Goal: Find specific page/section: Find specific page/section

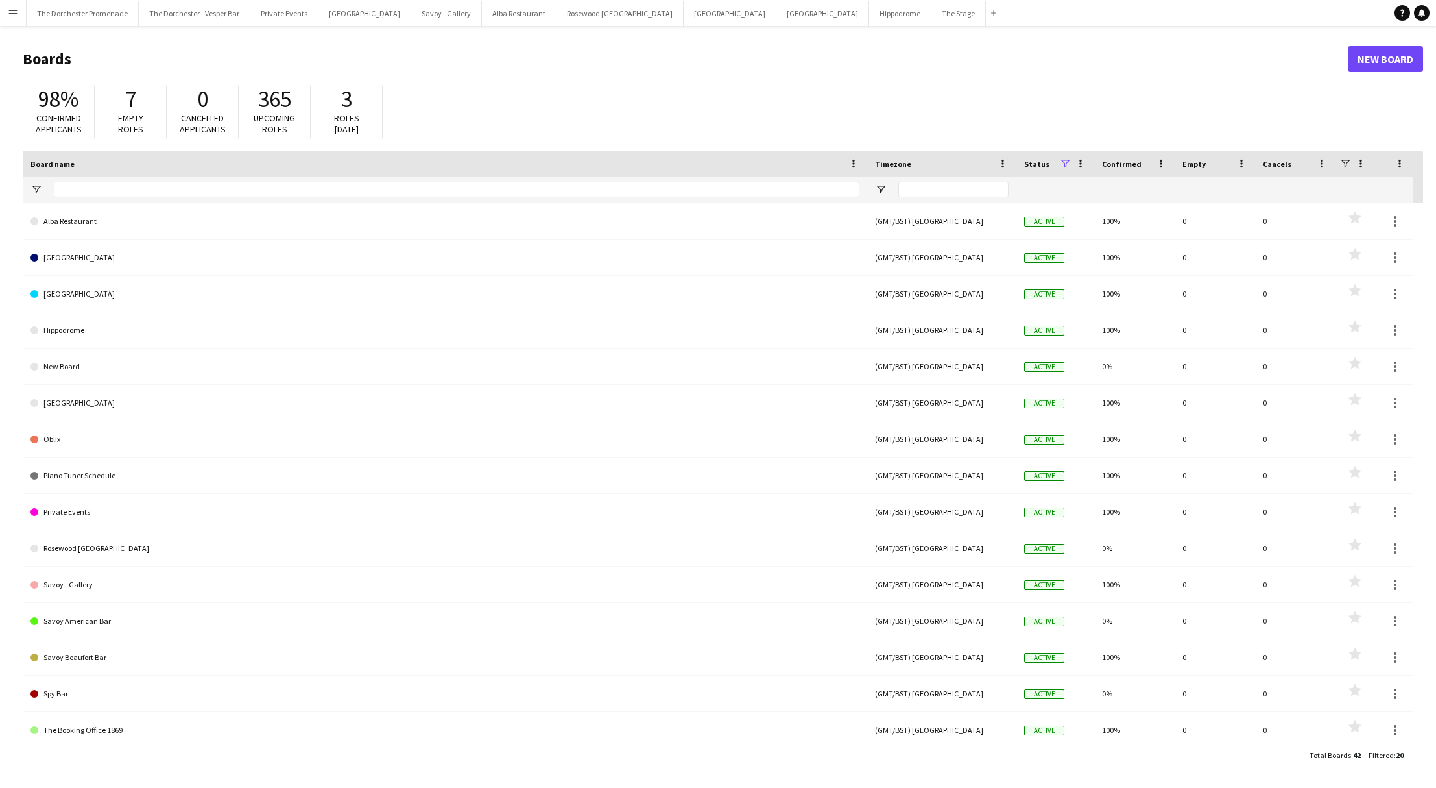
click at [13, 13] on app-icon "Menu" at bounding box center [13, 13] width 10 height 10
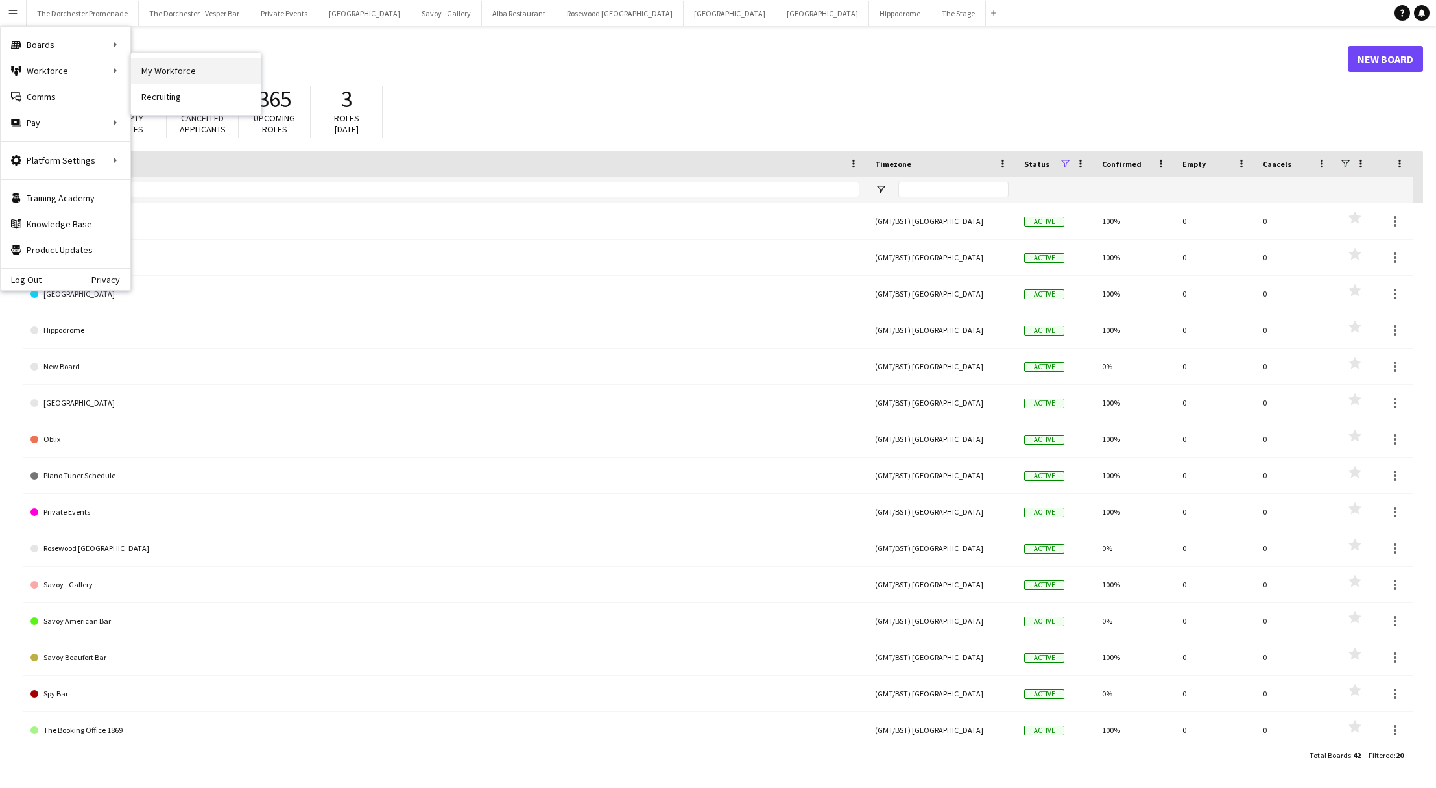
click at [200, 70] on link "My Workforce" at bounding box center [196, 71] width 130 height 26
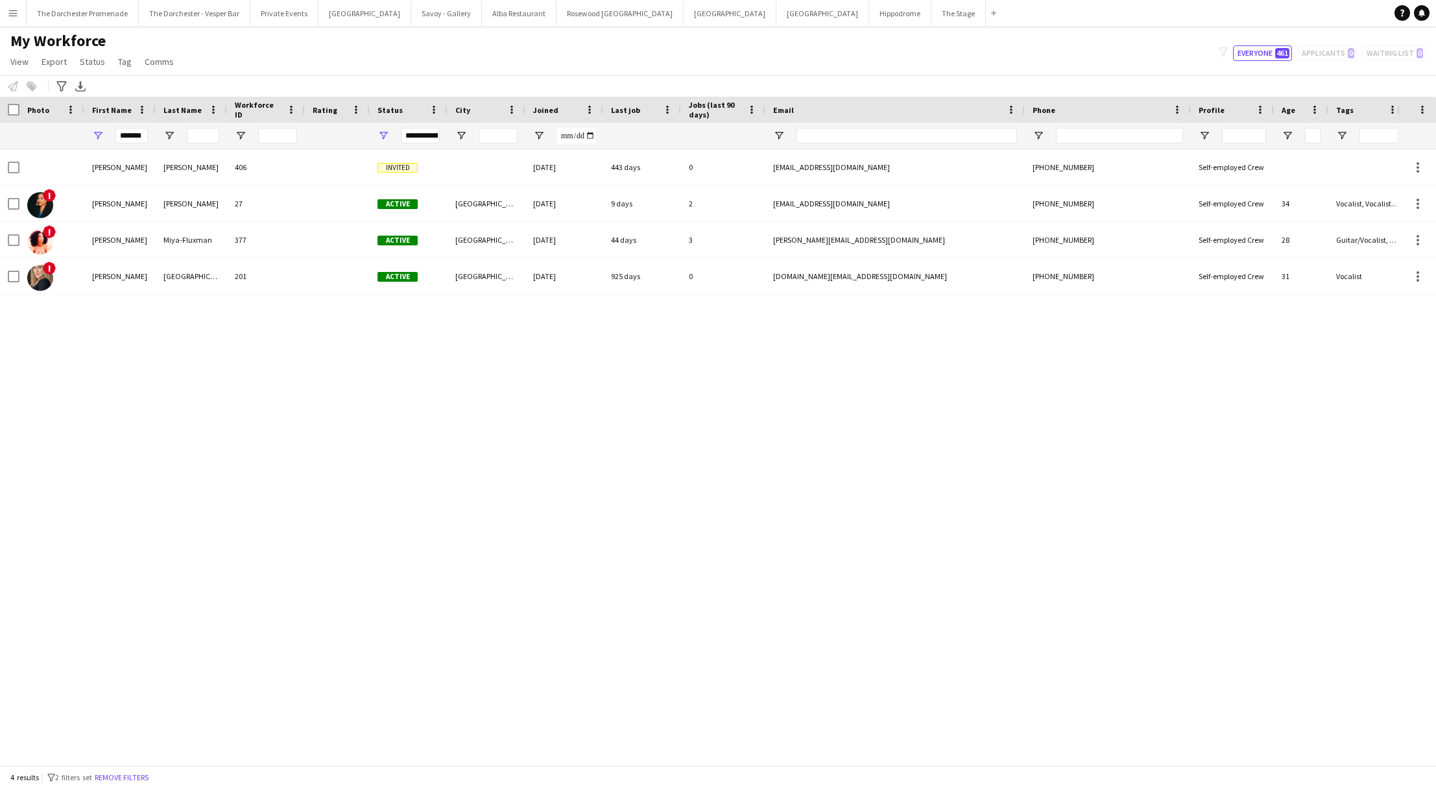
click at [19, 13] on button "Menu" at bounding box center [13, 13] width 26 height 26
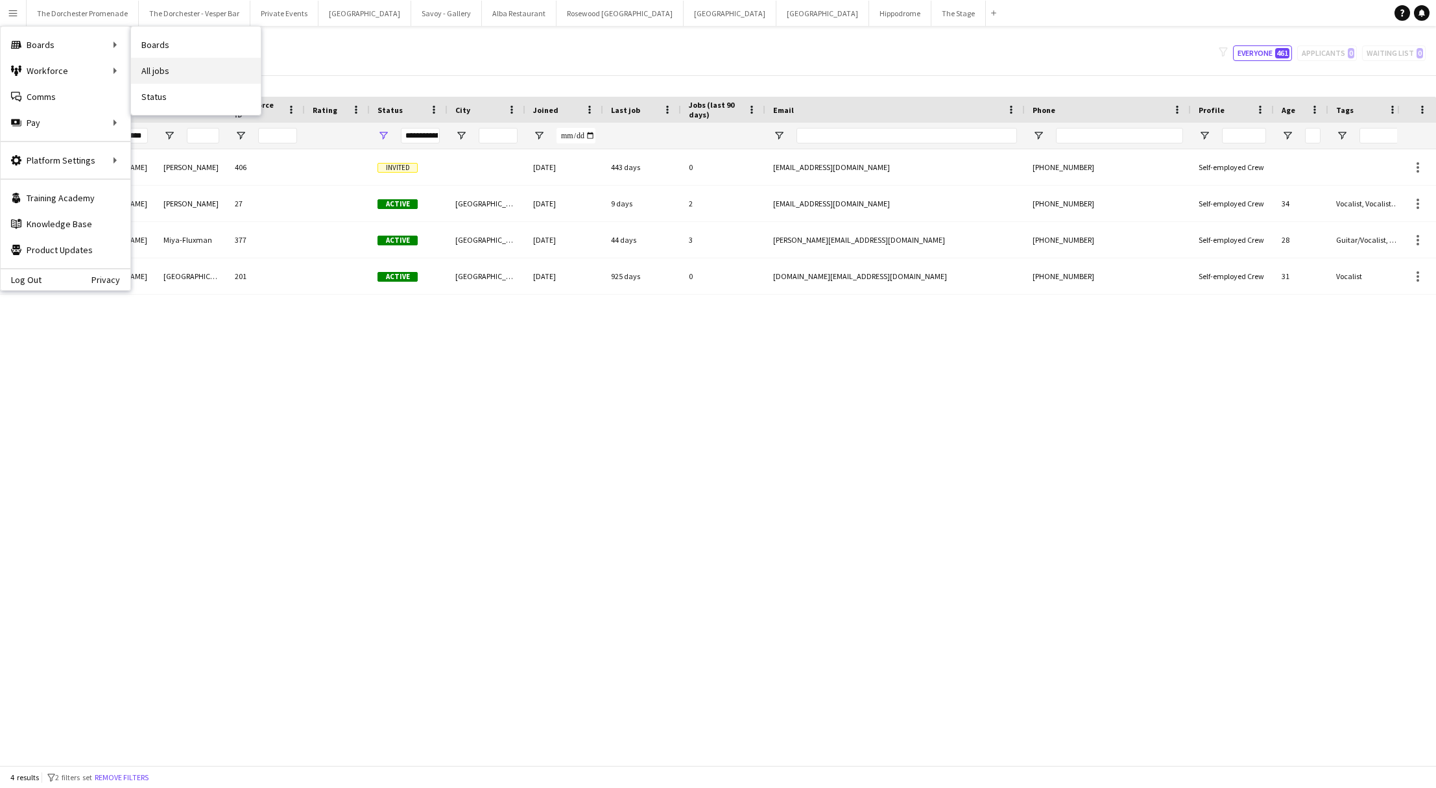
click at [190, 66] on link "All jobs" at bounding box center [196, 71] width 130 height 26
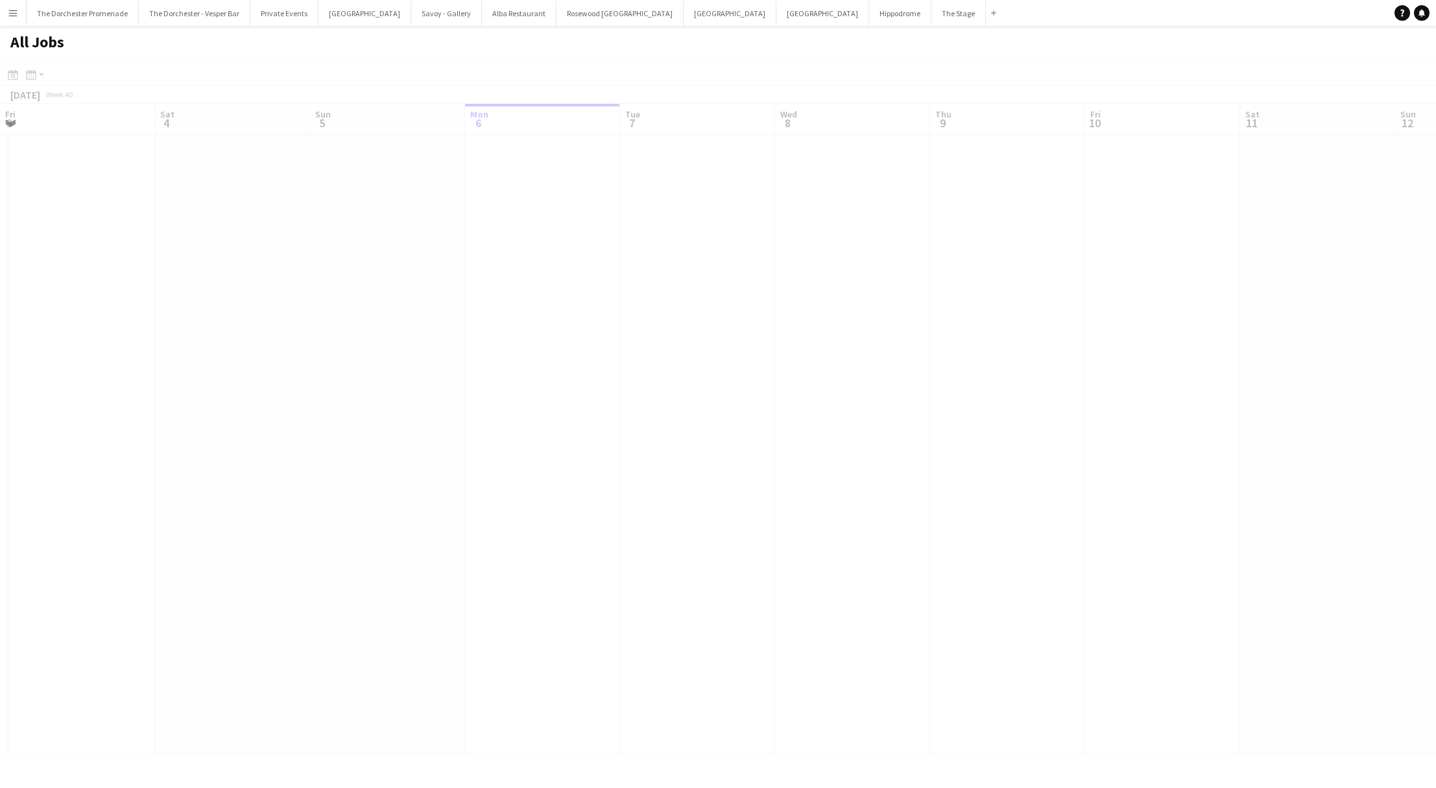
scroll to position [0, 310]
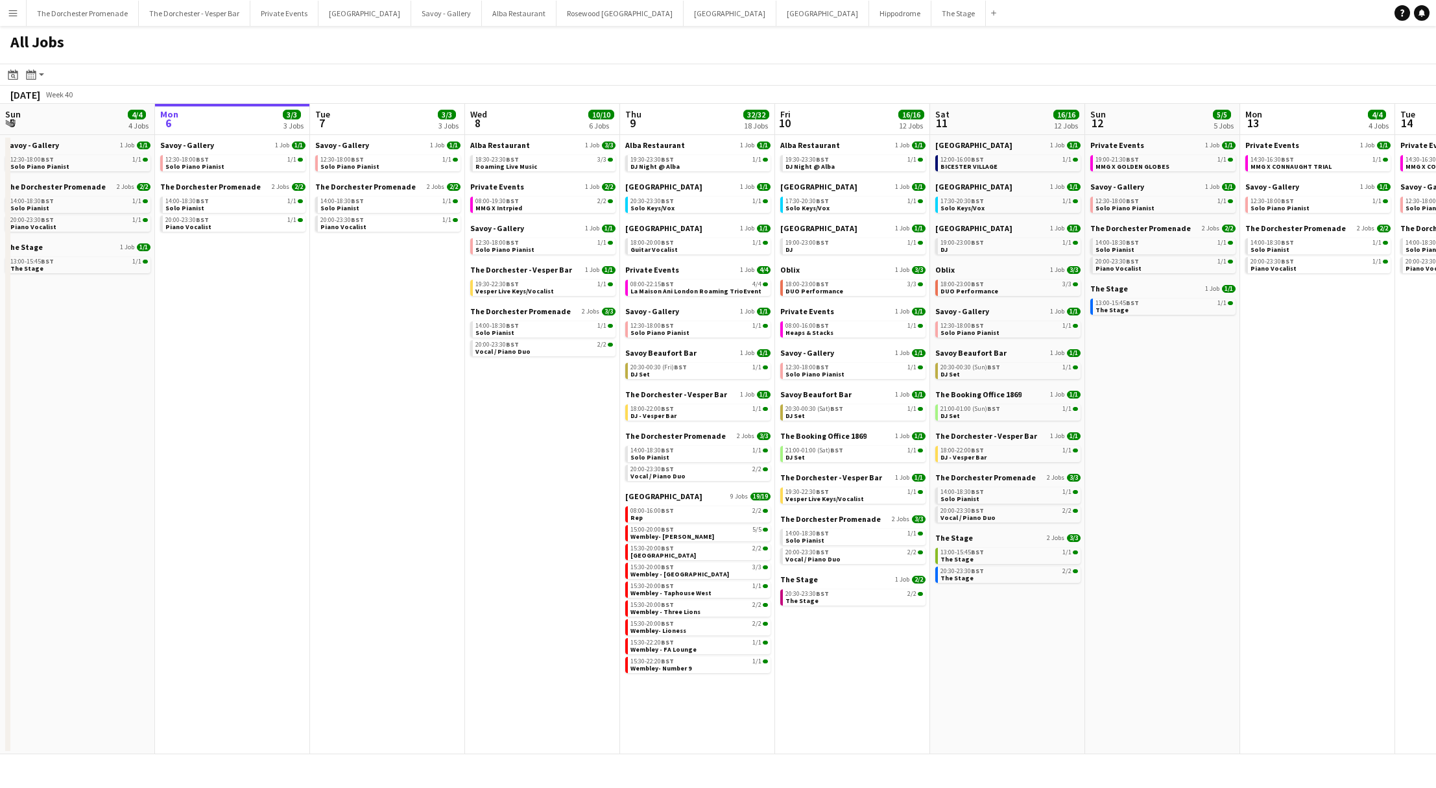
click at [16, 15] on app-icon "Menu" at bounding box center [13, 13] width 10 height 10
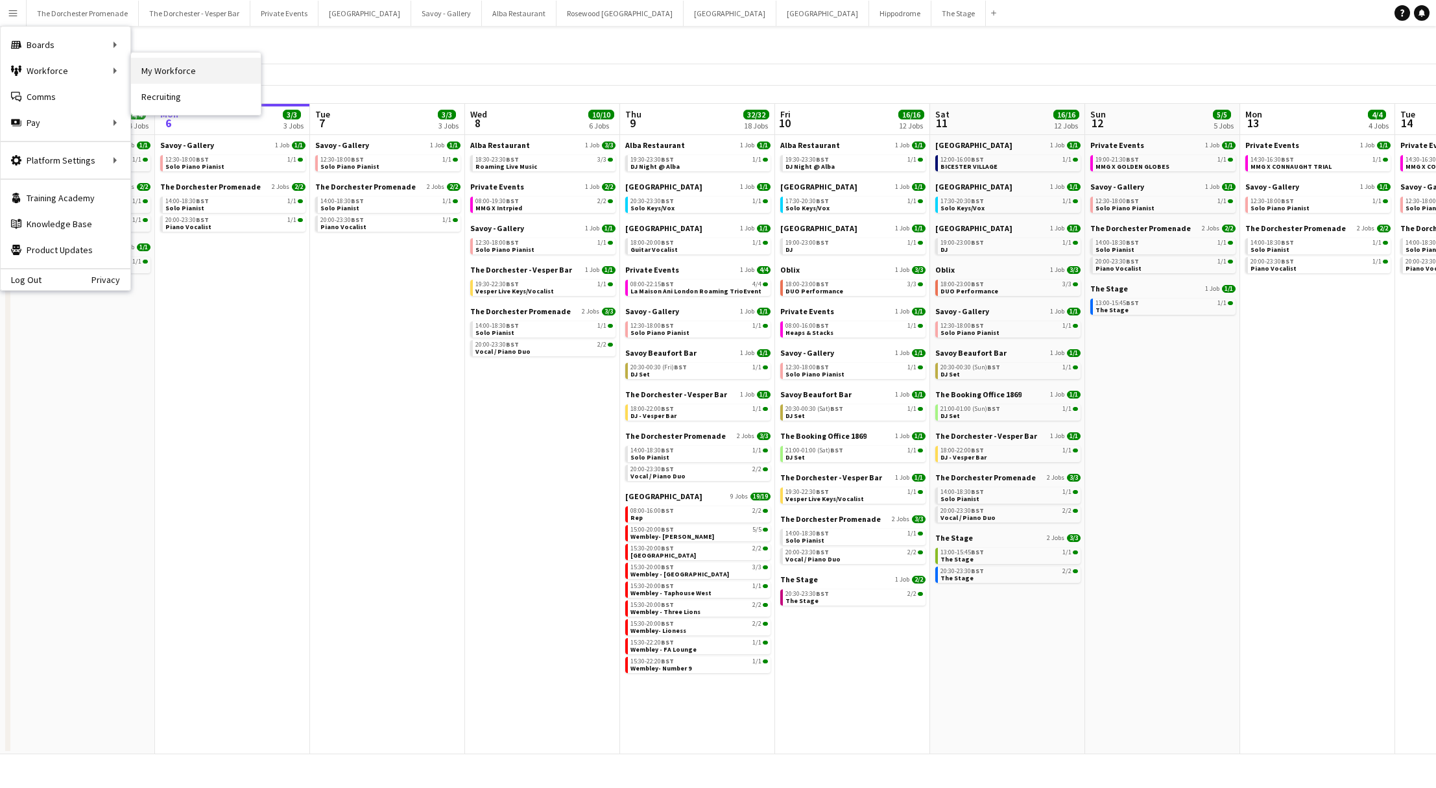
click at [167, 72] on link "My Workforce" at bounding box center [196, 71] width 130 height 26
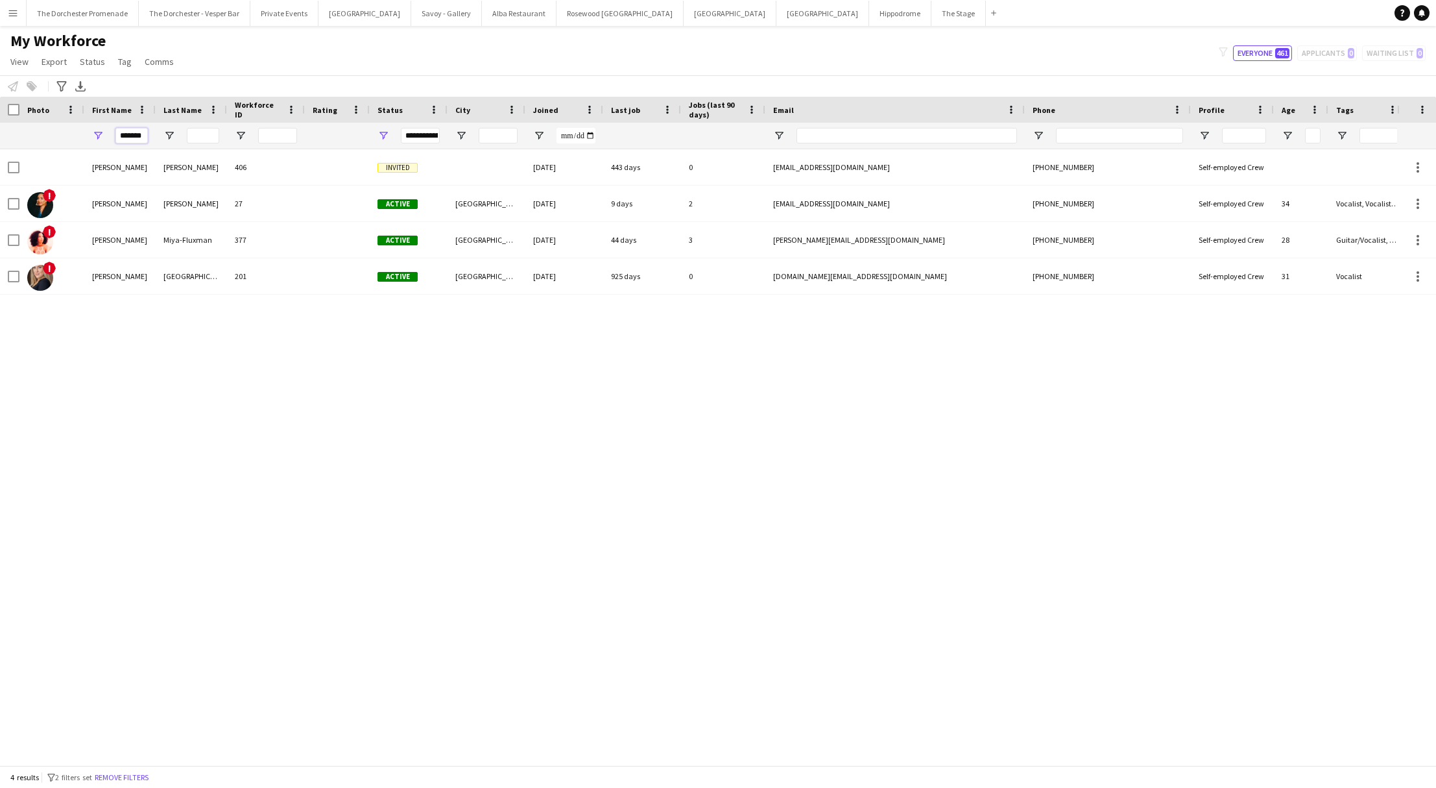
drag, startPoint x: 115, startPoint y: 134, endPoint x: 215, endPoint y: 134, distance: 99.3
click at [215, 134] on div "*******" at bounding box center [703, 136] width 1406 height 26
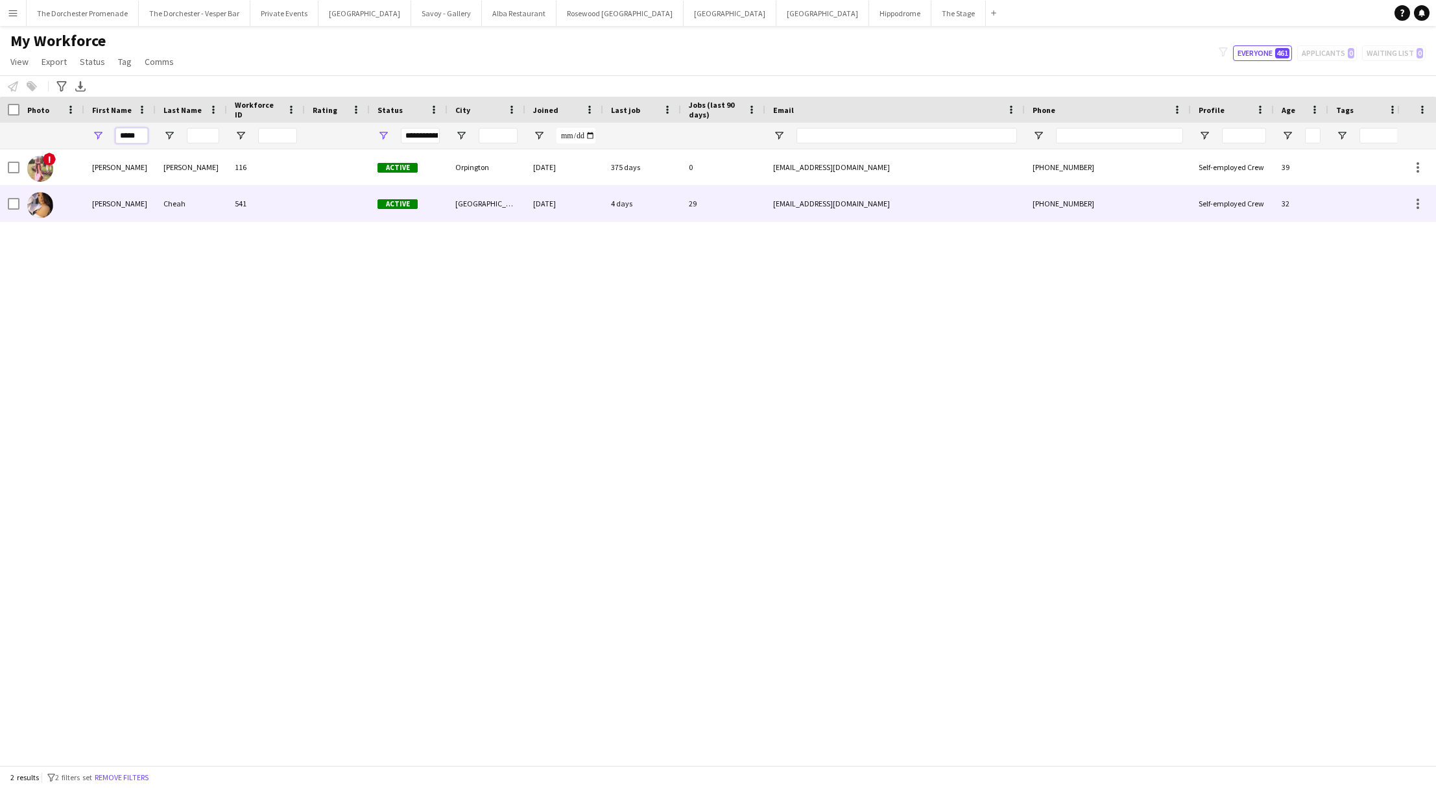
type input "*****"
click at [184, 210] on div "Cheah" at bounding box center [191, 204] width 71 height 36
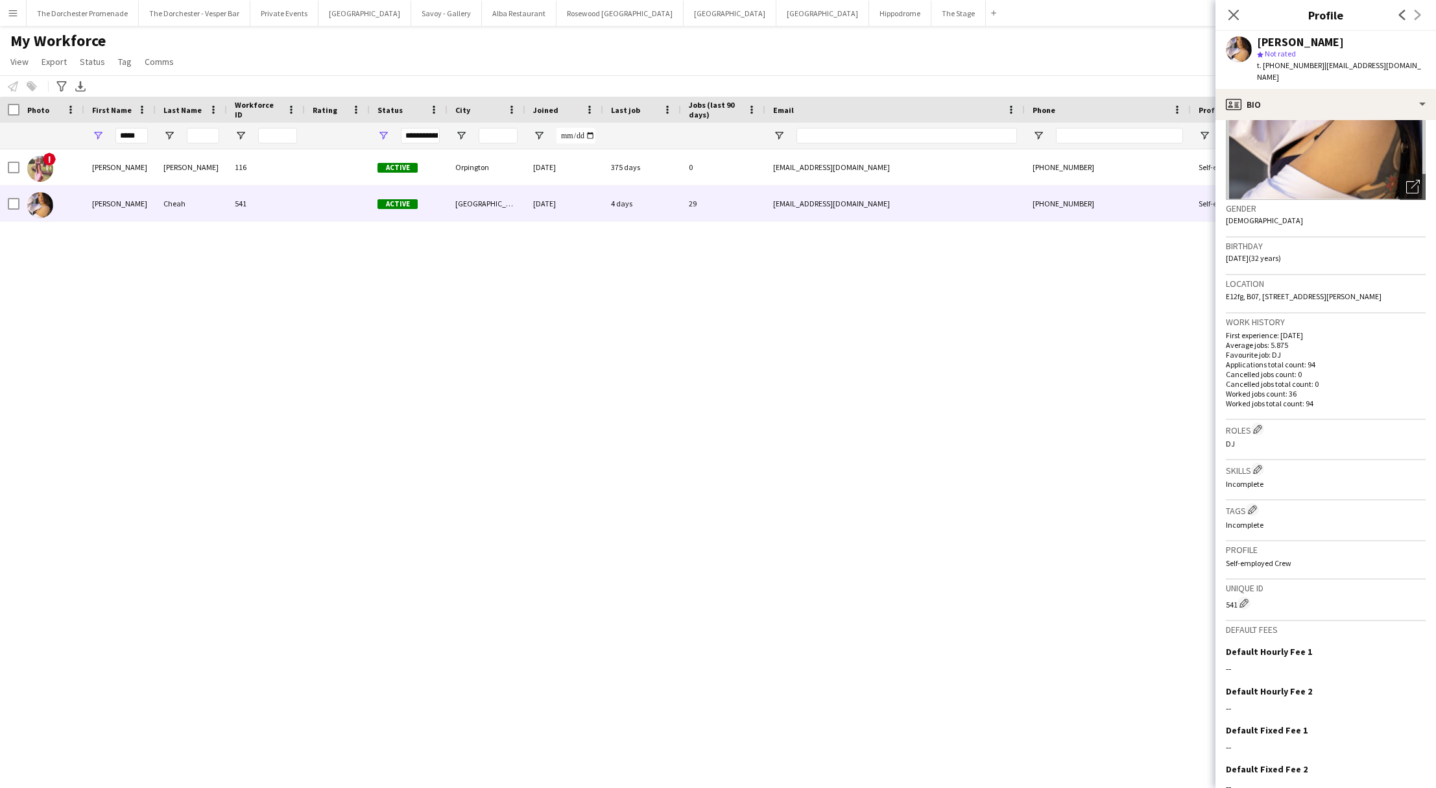
scroll to position [176, 0]
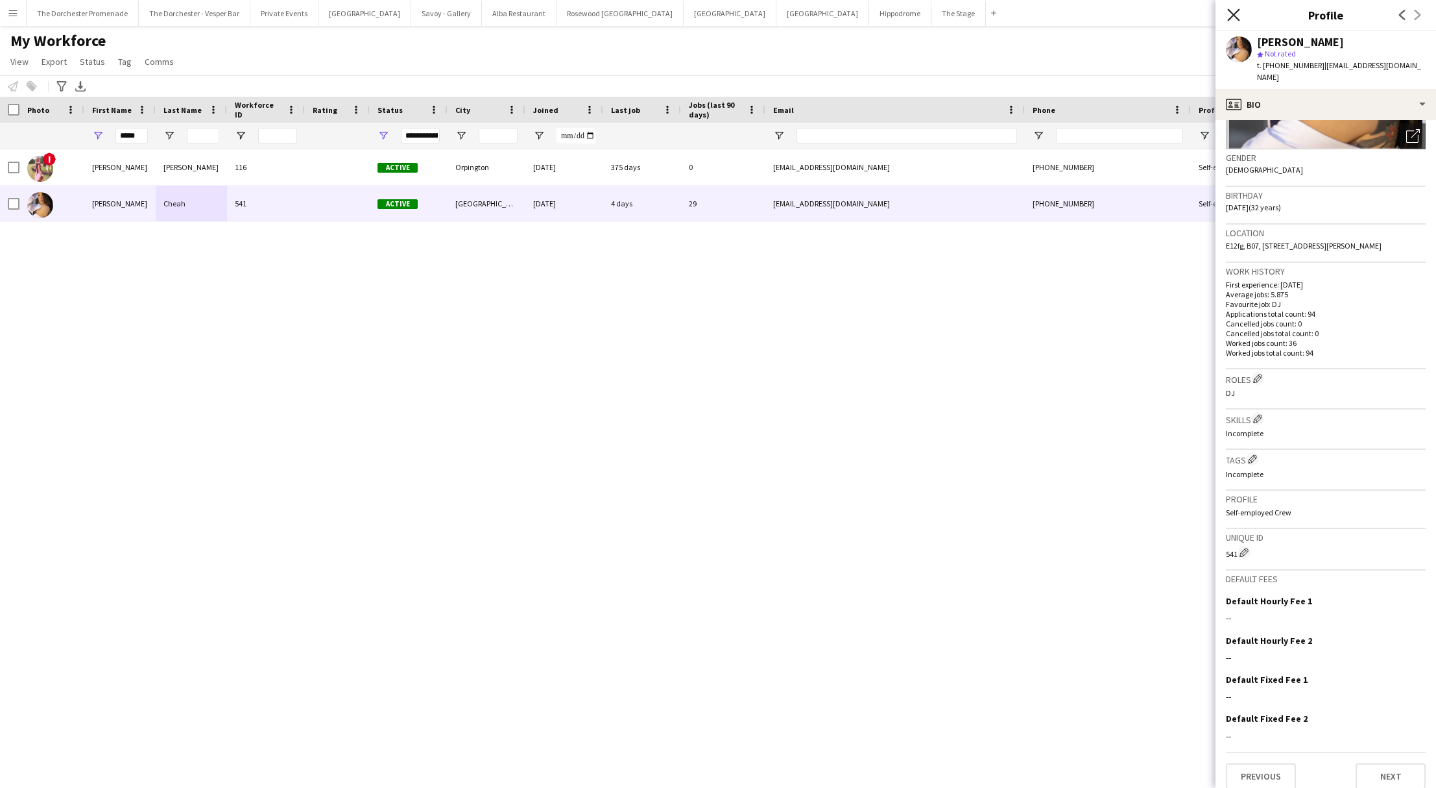
click at [1234, 17] on icon "Close pop-in" at bounding box center [1233, 14] width 12 height 12
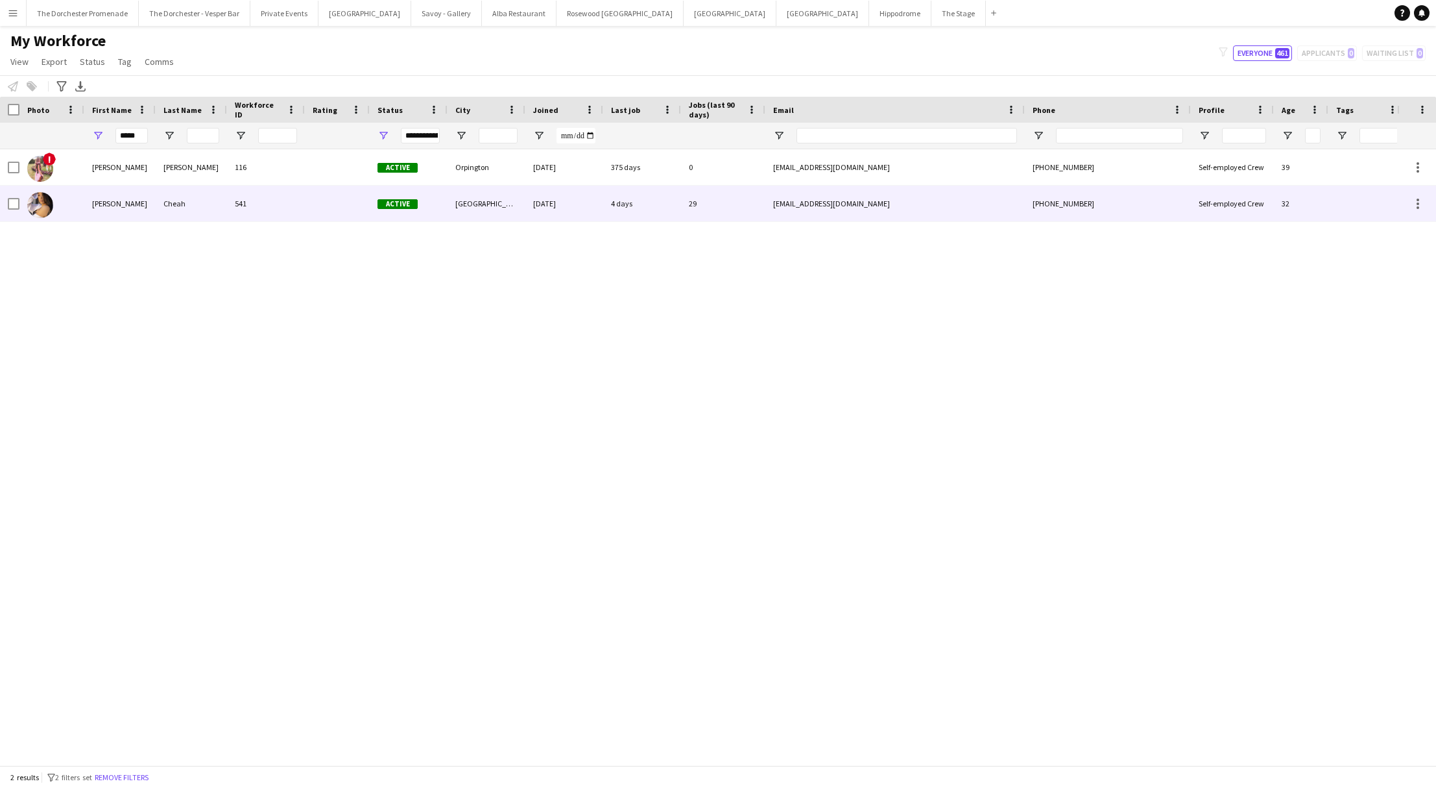
click at [117, 210] on div "Stephanie" at bounding box center [119, 204] width 71 height 36
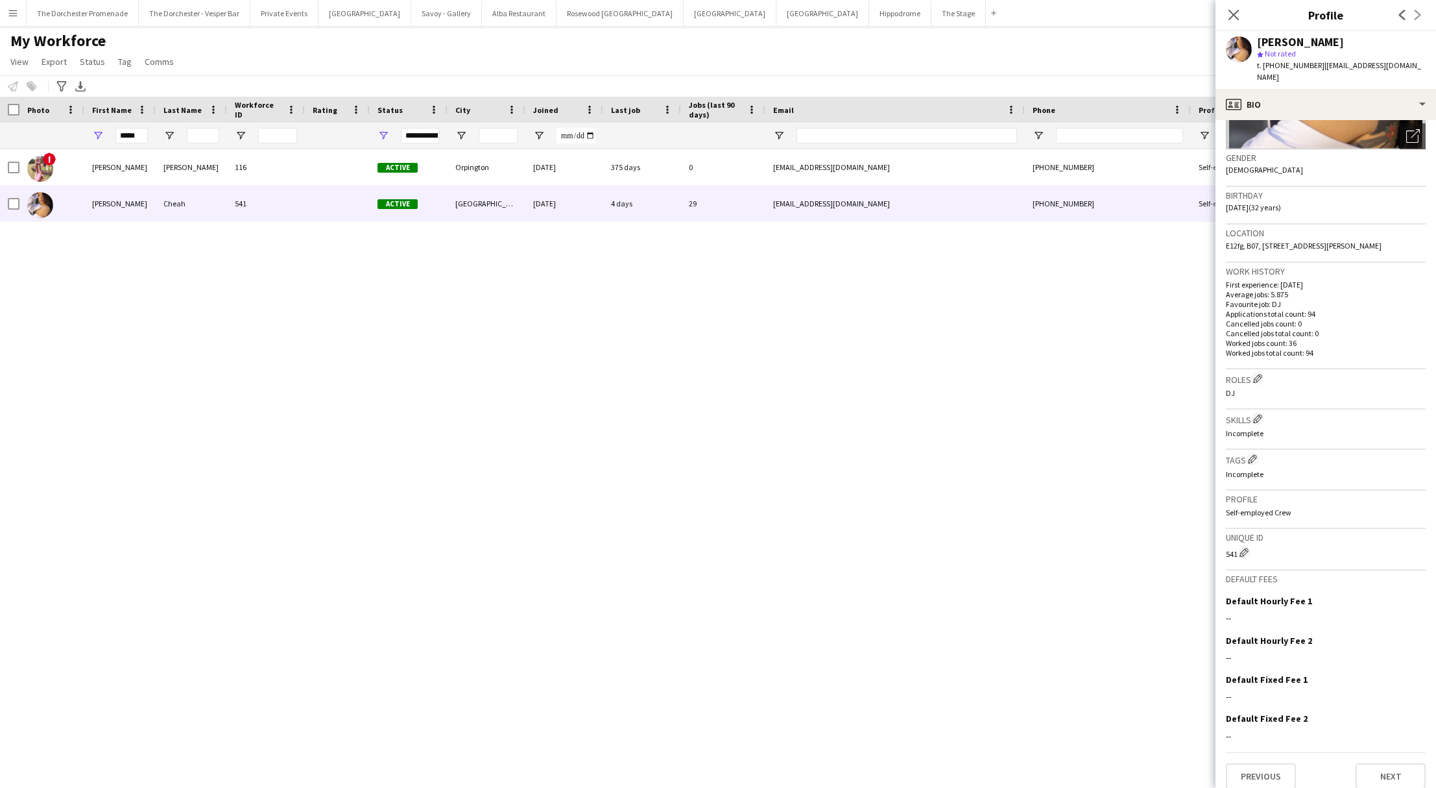
click at [11, 12] on app-icon "Menu" at bounding box center [13, 13] width 10 height 10
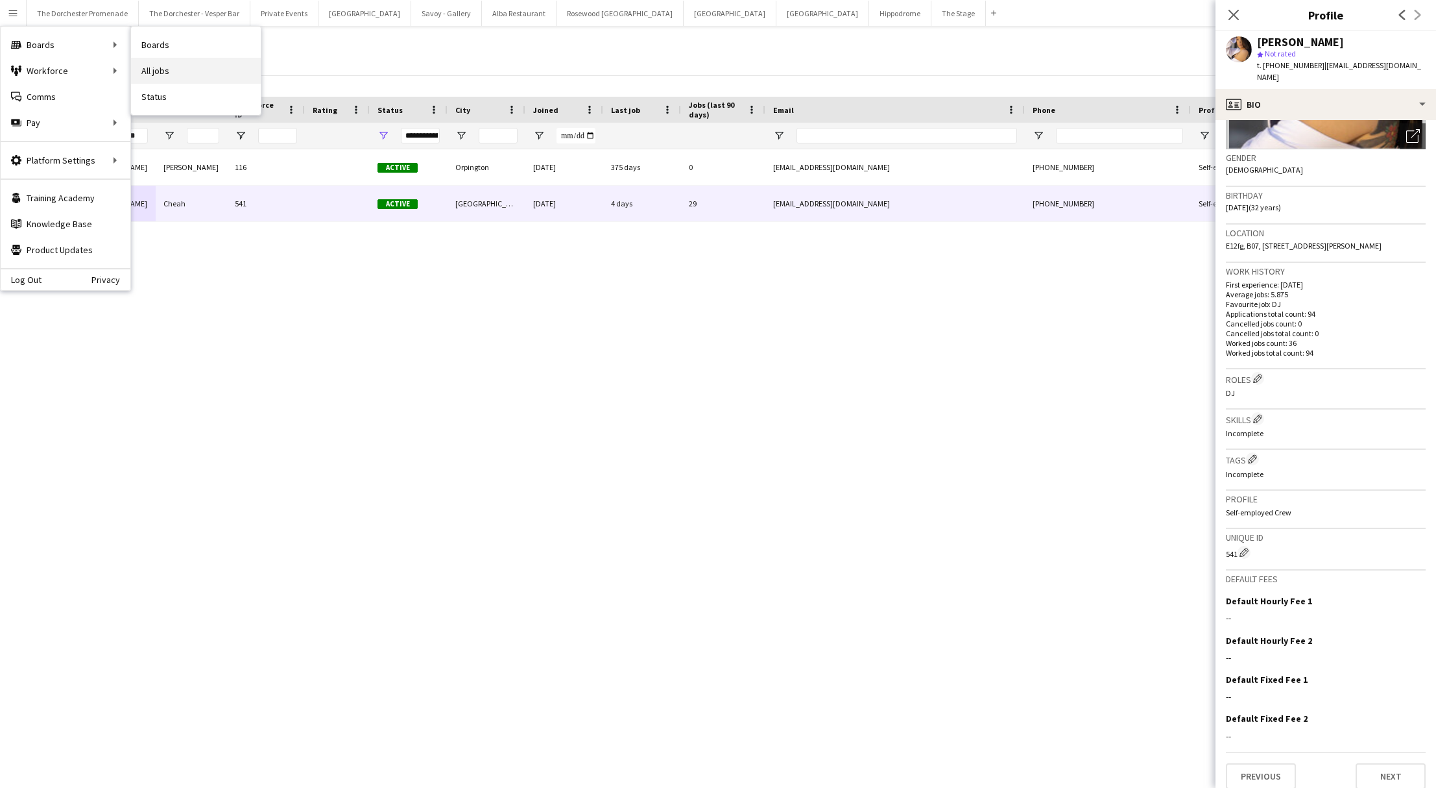
click at [182, 68] on link "All jobs" at bounding box center [196, 71] width 130 height 26
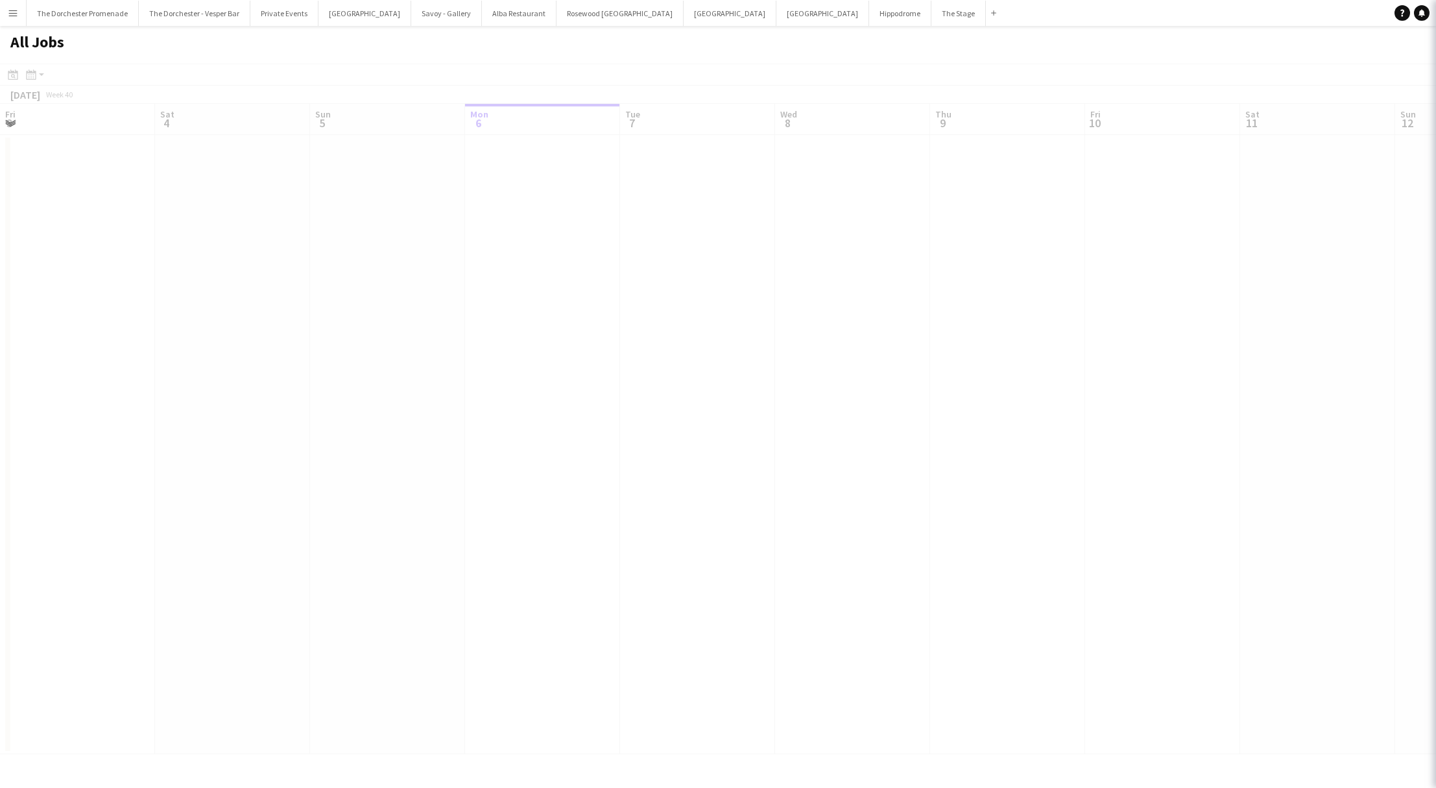
scroll to position [0, 310]
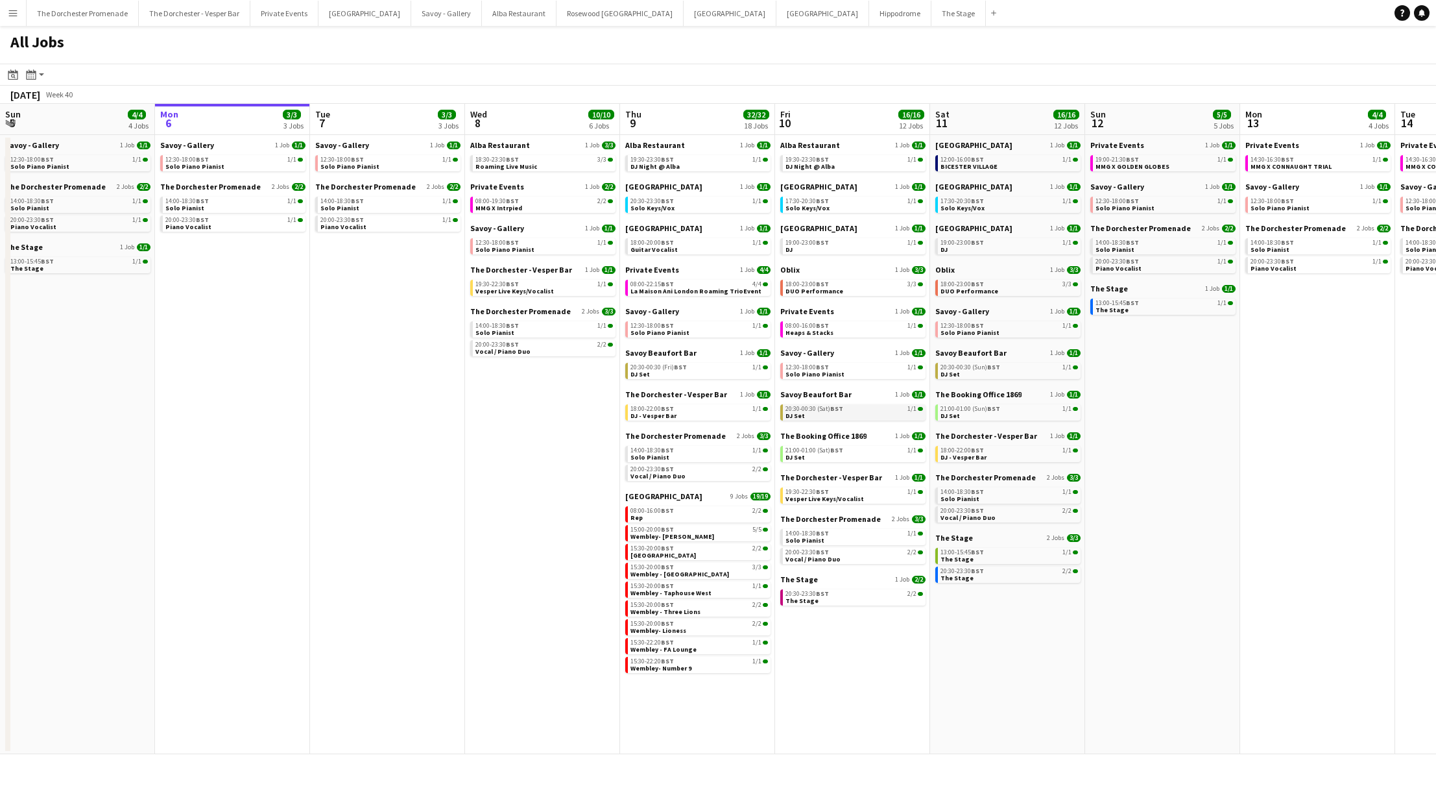
click at [827, 405] on span "20:30-00:30 (Sat) BST" at bounding box center [815, 408] width 58 height 6
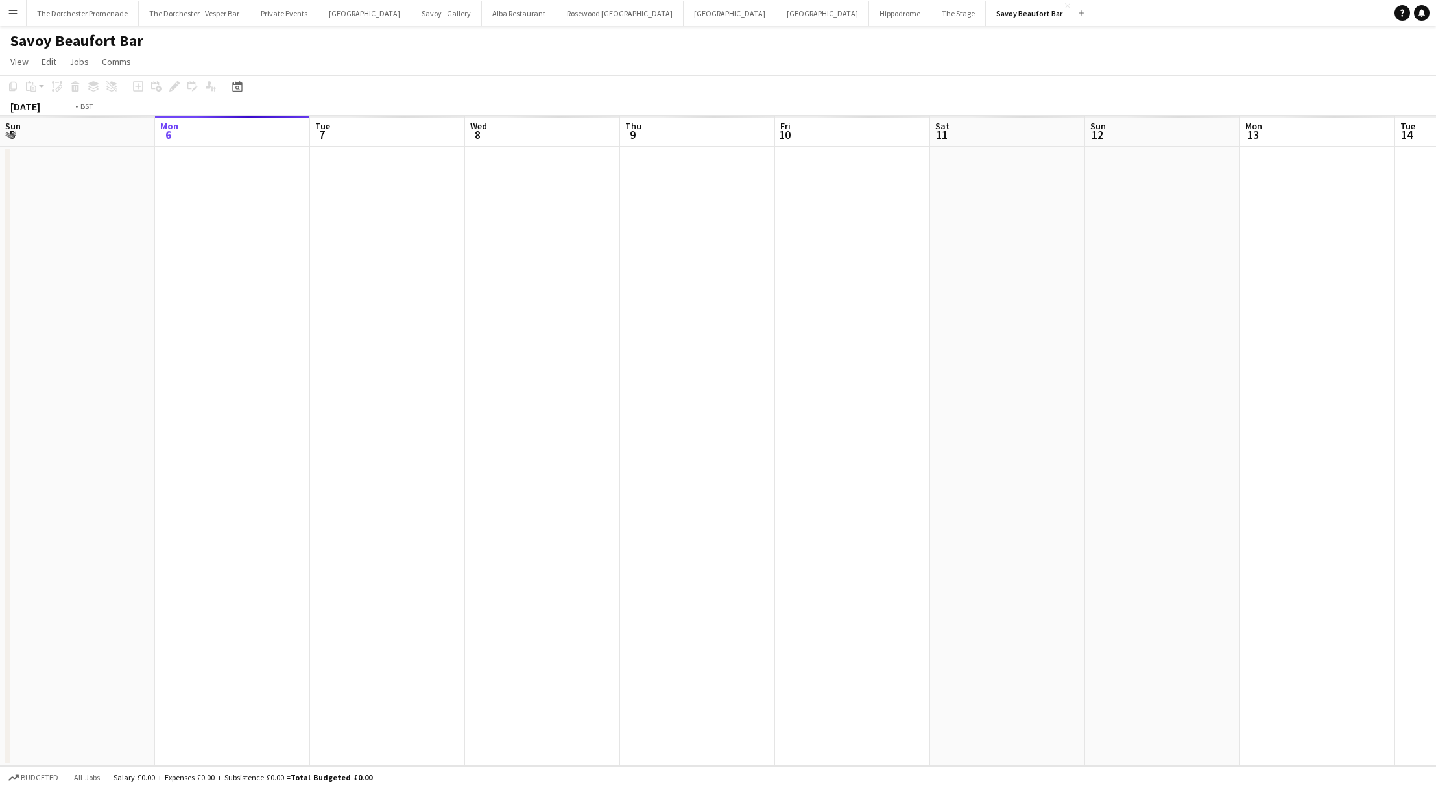
scroll to position [0, 446]
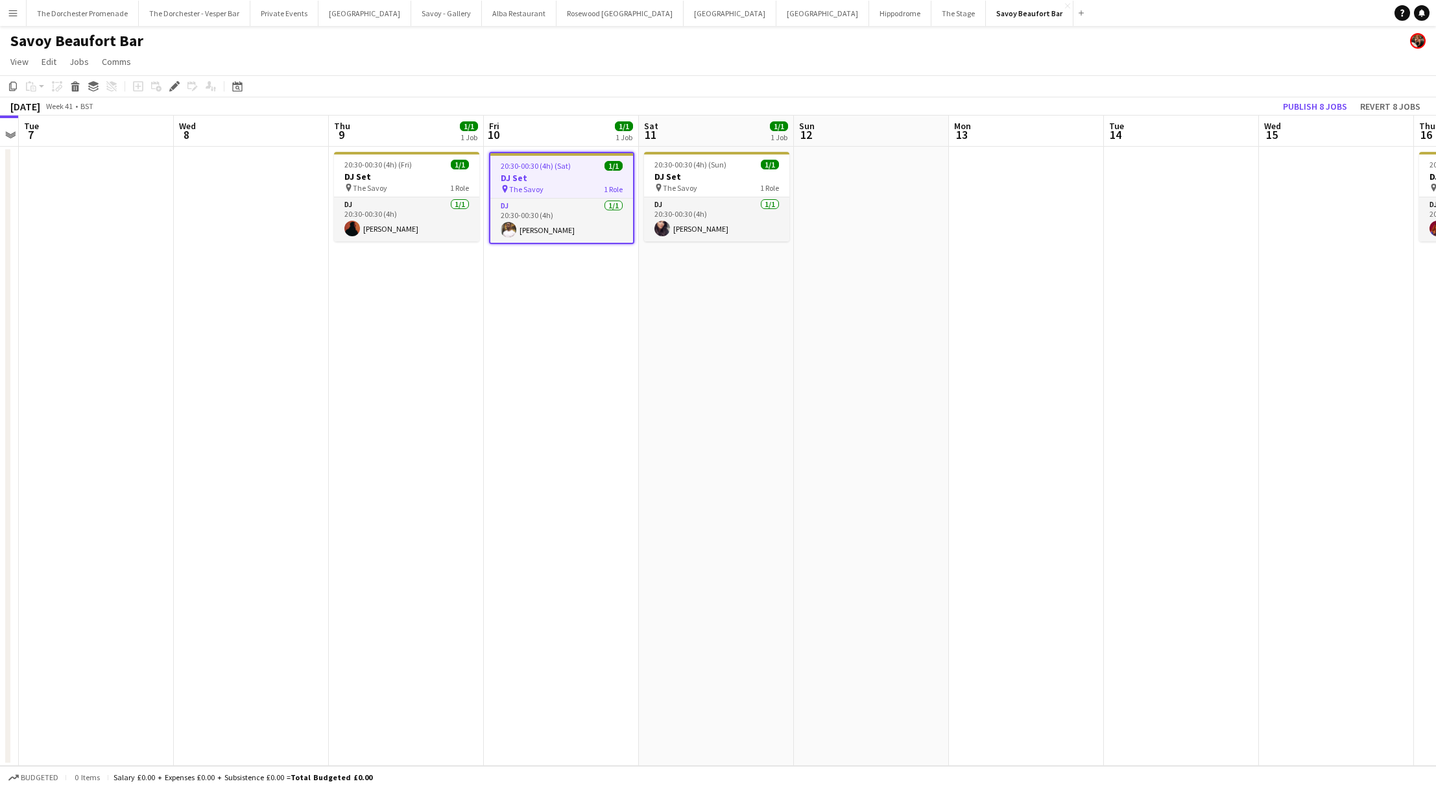
click at [18, 8] on app-icon "Menu" at bounding box center [13, 13] width 10 height 10
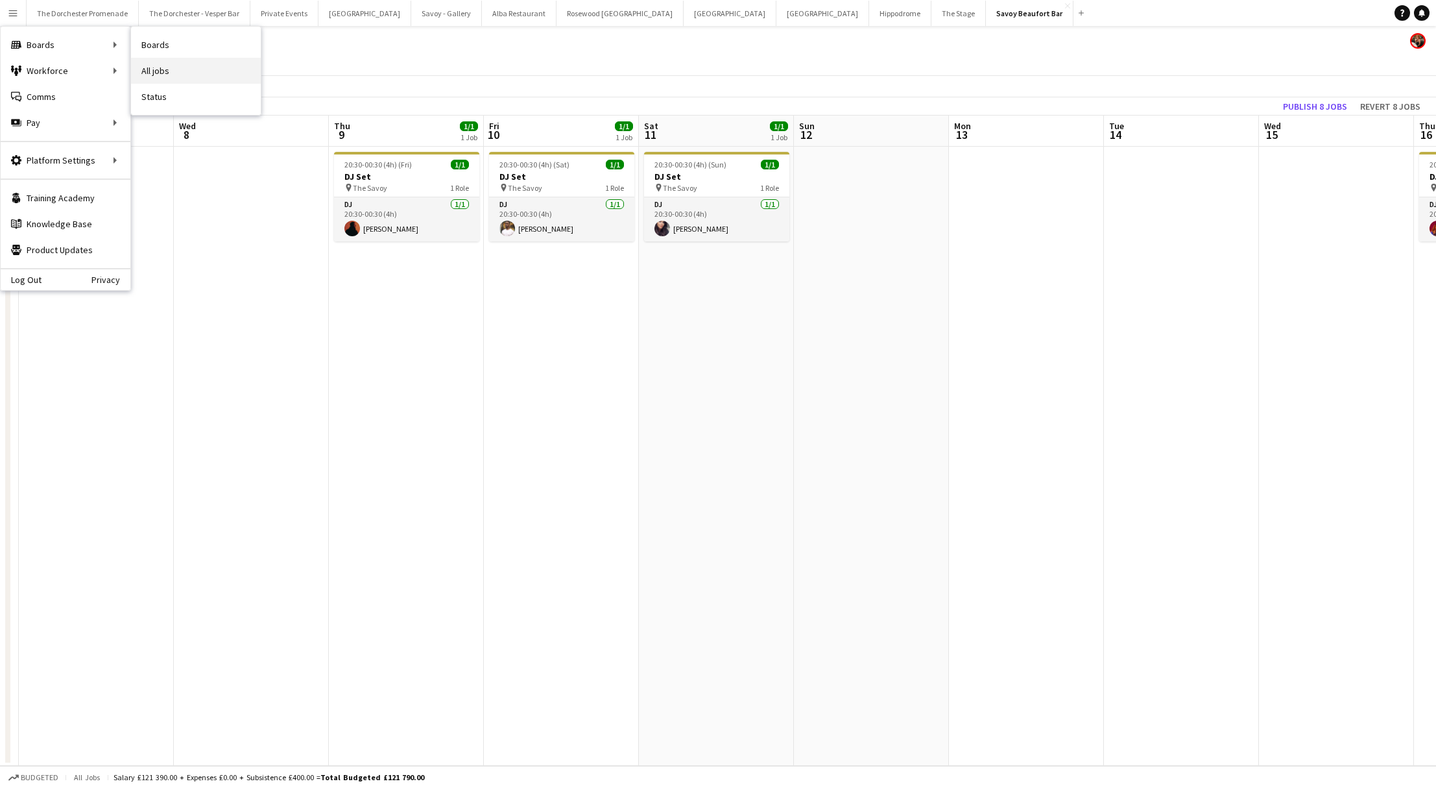
click at [210, 75] on link "All jobs" at bounding box center [196, 71] width 130 height 26
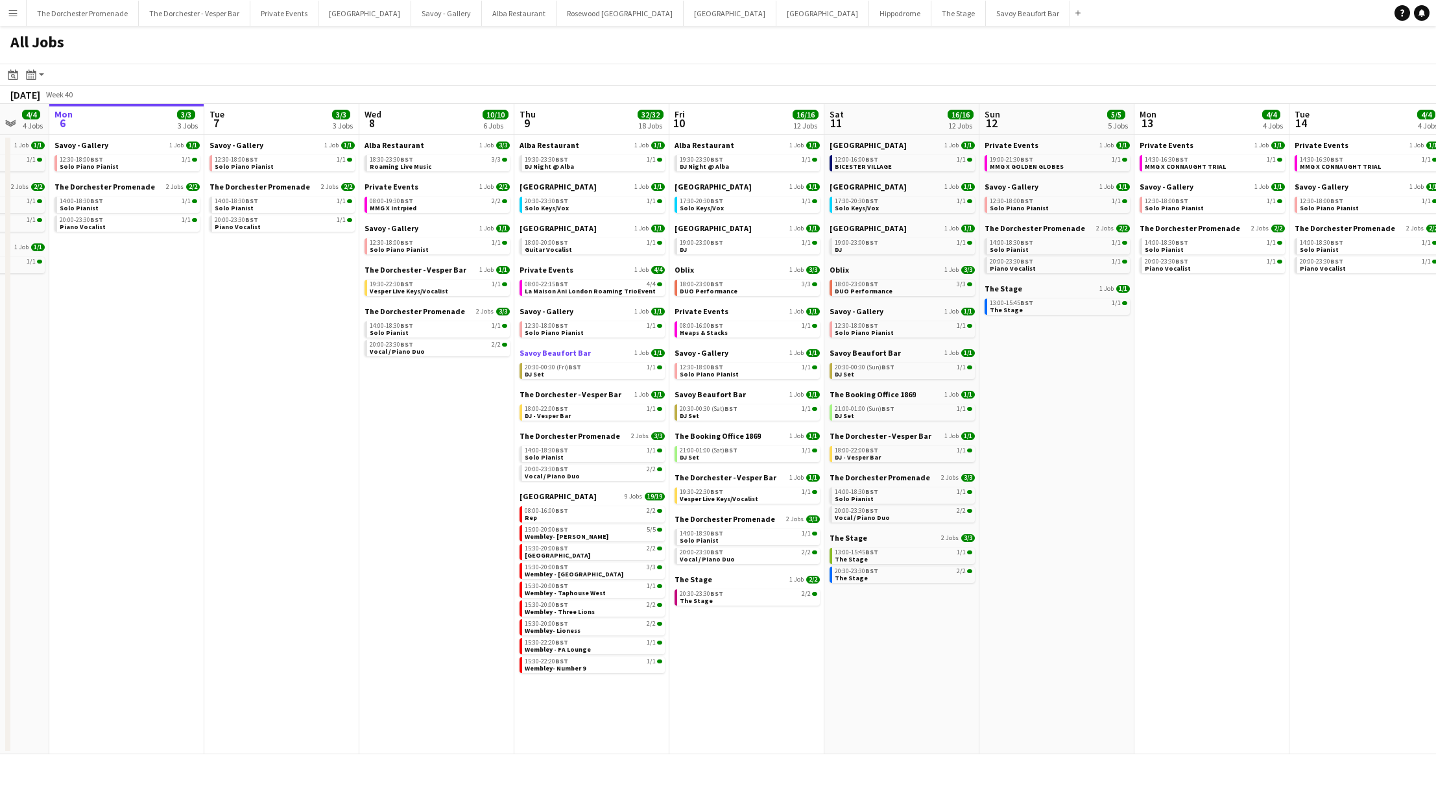
scroll to position [0, 416]
click at [887, 285] on div "18:00-23:00 BST 3/3" at bounding box center [903, 284] width 138 height 6
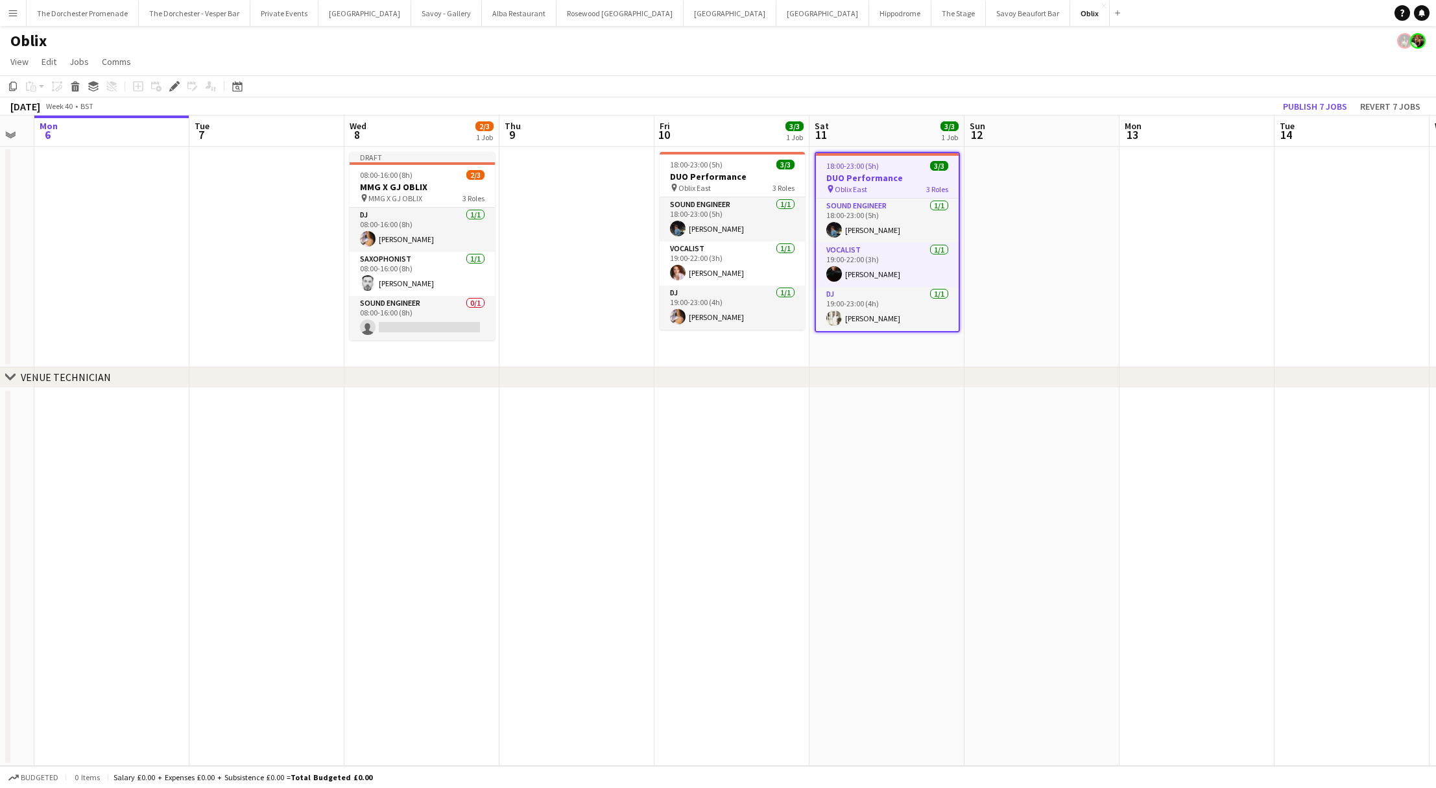
scroll to position [0, 275]
